Goal: Navigation & Orientation: Find specific page/section

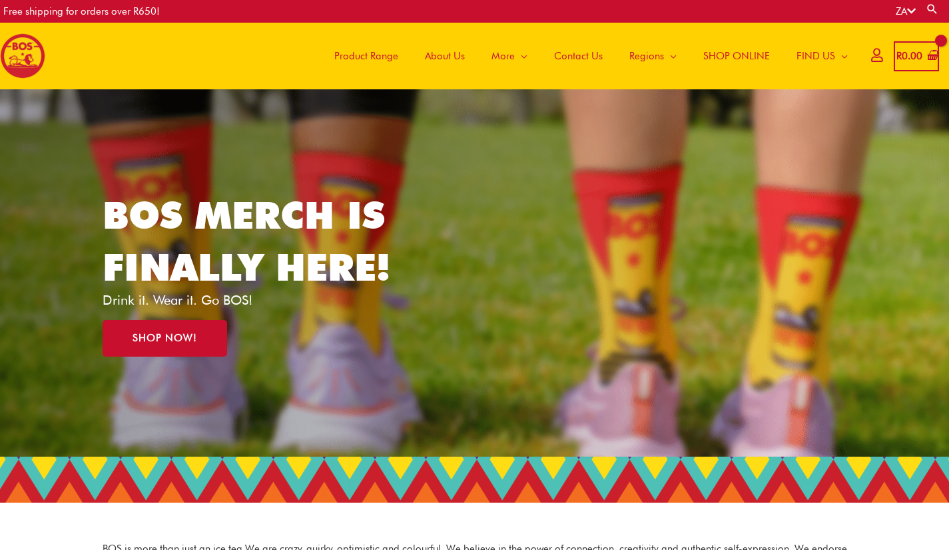
click at [376, 55] on span "Product Range" at bounding box center [366, 56] width 64 height 40
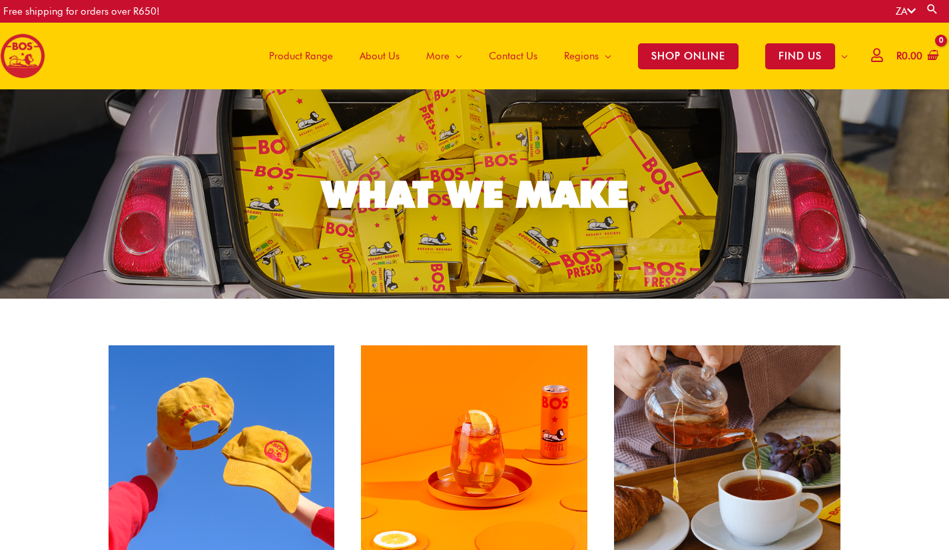
click at [370, 59] on span "About Us" at bounding box center [380, 56] width 40 height 40
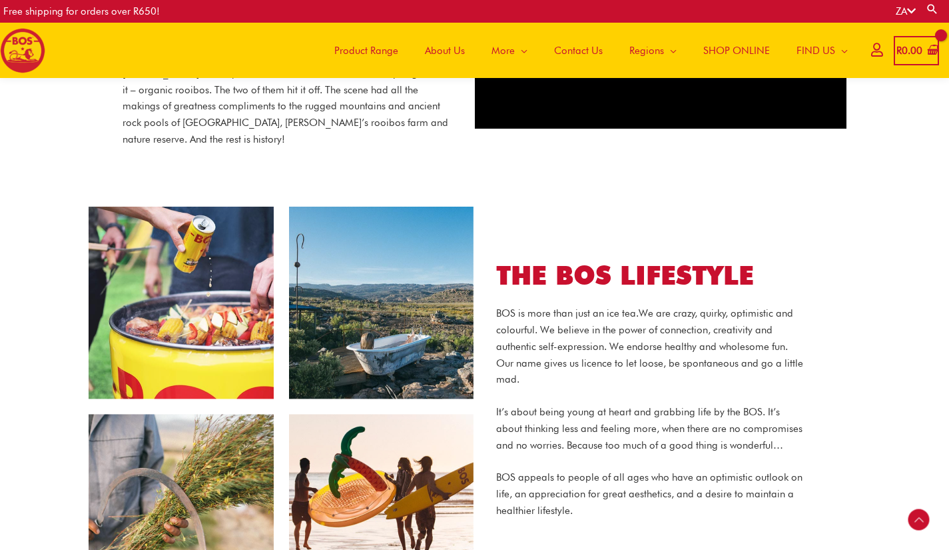
scroll to position [755, 0]
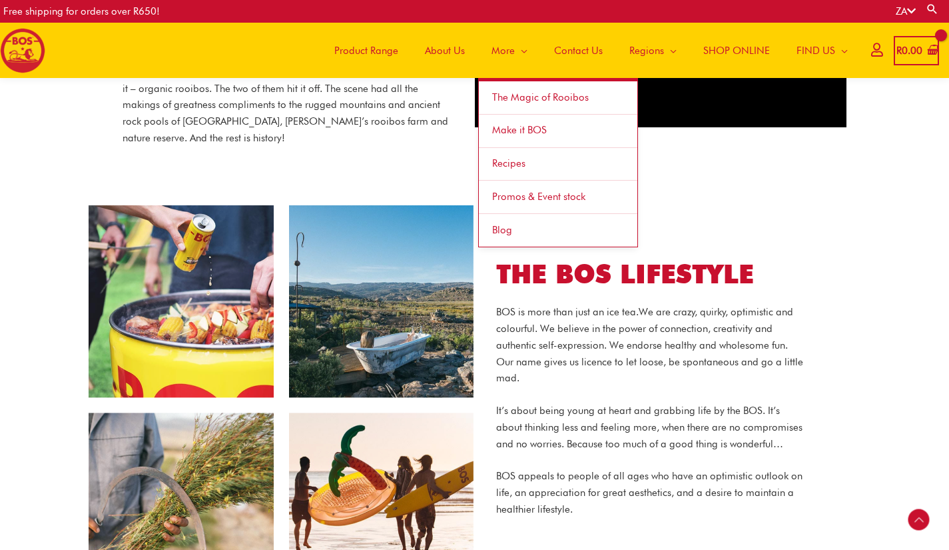
click at [516, 129] on span "Make it BOS" at bounding box center [519, 130] width 55 height 12
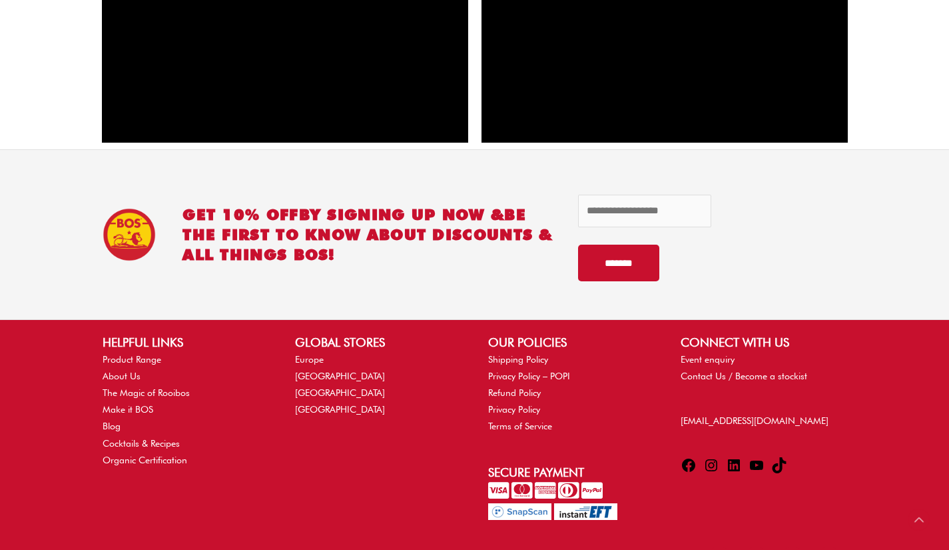
scroll to position [1825, 0]
